Goal: Find contact information: Find contact information

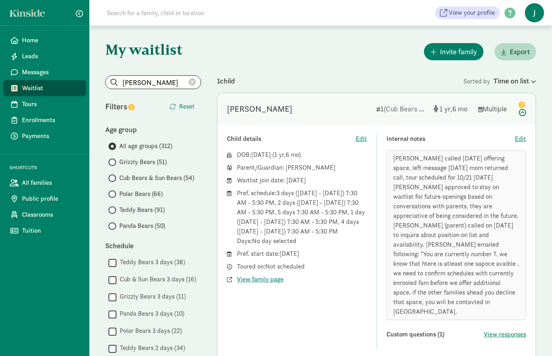
click at [139, 81] on input "Whitney Henceroth" at bounding box center [153, 82] width 95 height 13
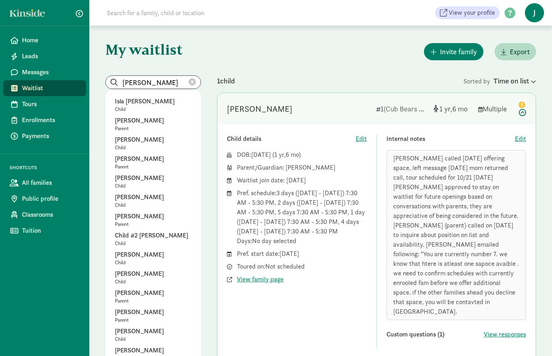
click at [190, 81] on icon at bounding box center [192, 82] width 7 height 7
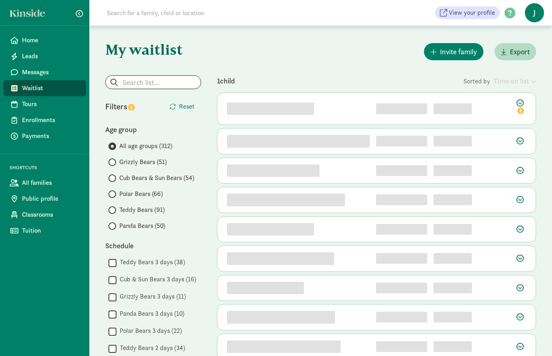
click at [136, 81] on input "search" at bounding box center [153, 82] width 95 height 13
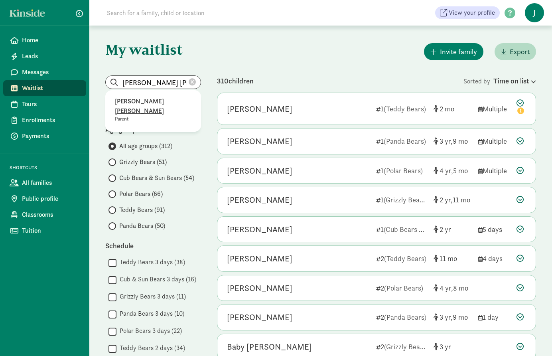
click at [148, 100] on p "[PERSON_NAME] [PERSON_NAME]" at bounding box center [153, 106] width 77 height 19
type input "[PERSON_NAME] [PERSON_NAME]"
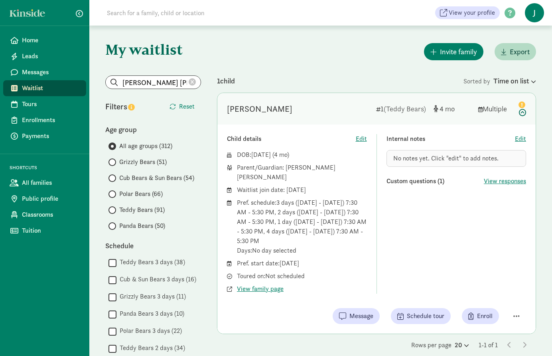
click at [422, 108] on span "(Teddy Bears)" at bounding box center [405, 108] width 42 height 9
click at [265, 109] on div "[PERSON_NAME]" at bounding box center [259, 109] width 65 height 13
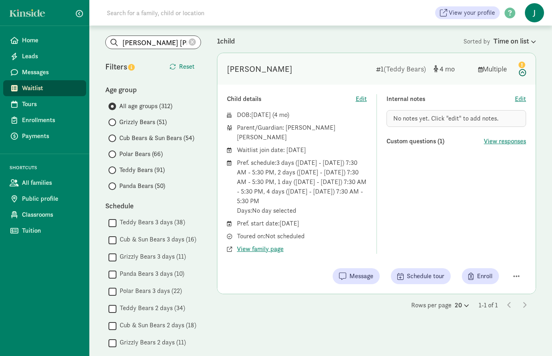
scroll to position [80, 0]
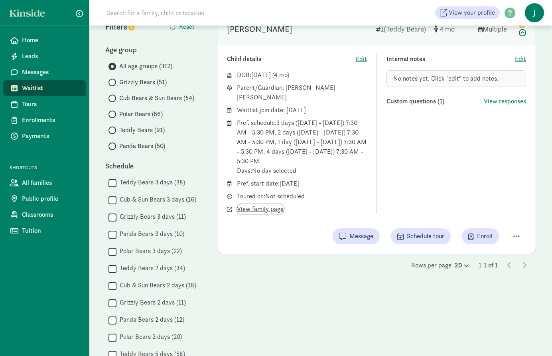
click at [268, 204] on span "View family page" at bounding box center [260, 209] width 47 height 10
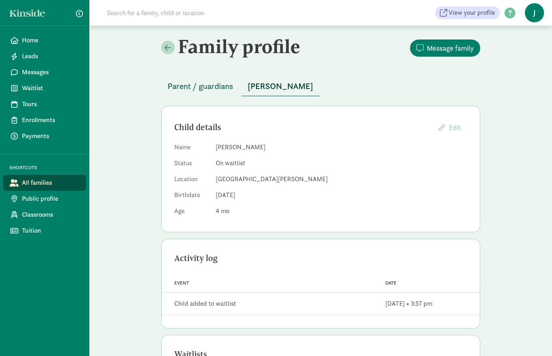
click at [219, 87] on span "Parent / guardians" at bounding box center [201, 86] width 66 height 13
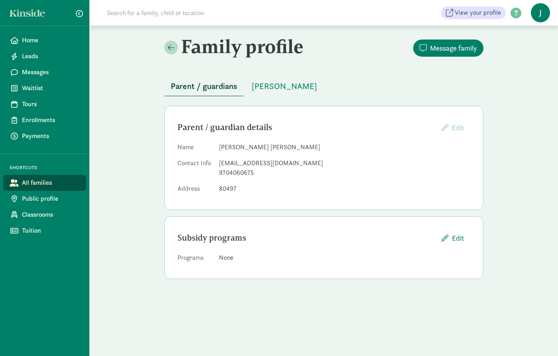
click at [290, 163] on div "[EMAIL_ADDRESS][DOMAIN_NAME]" at bounding box center [344, 163] width 251 height 10
click at [284, 163] on div "[EMAIL_ADDRESS][DOMAIN_NAME]" at bounding box center [344, 163] width 251 height 10
drag, startPoint x: 284, startPoint y: 163, endPoint x: 218, endPoint y: 165, distance: 66.3
click at [218, 165] on dl "Name [PERSON_NAME] [PERSON_NAME] Contact Info [EMAIL_ADDRESS][DOMAIN_NAME] 9704…" at bounding box center [323, 169] width 293 height 54
copy div "[EMAIL_ADDRESS][DOMAIN_NAME]"
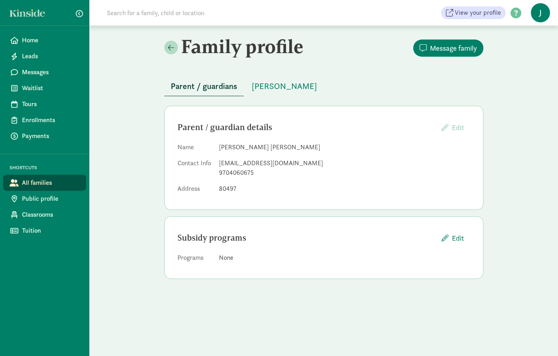
click at [118, 282] on div "Family profile Message family Parent / guardians [PERSON_NAME] Parent / guardia…" at bounding box center [323, 160] width 469 height 269
click at [160, 292] on div "Family profile Message family Parent / guardians [PERSON_NAME] Parent / guardia…" at bounding box center [324, 160] width 338 height 269
click at [284, 87] on span "[PERSON_NAME]" at bounding box center [284, 86] width 65 height 13
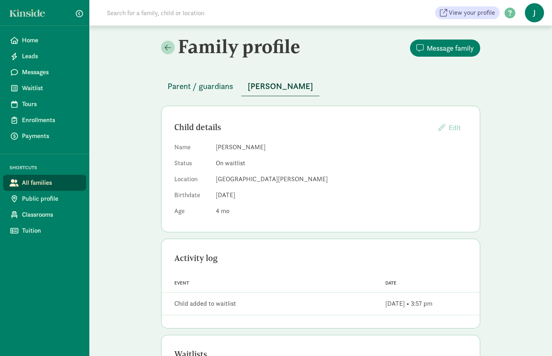
click at [192, 84] on span "Parent / guardians" at bounding box center [201, 86] width 66 height 13
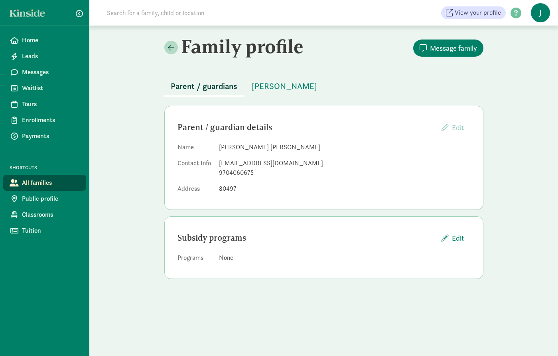
click at [515, 46] on div "Family profile Message family Parent / guardians [PERSON_NAME] Parent / guardia…" at bounding box center [323, 160] width 469 height 269
